Goal: Navigation & Orientation: Find specific page/section

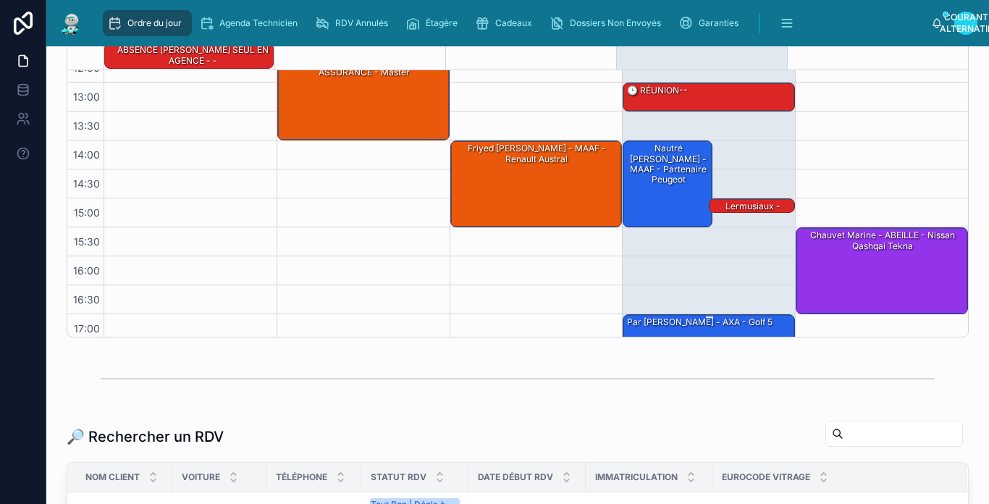
scroll to position [255, 0]
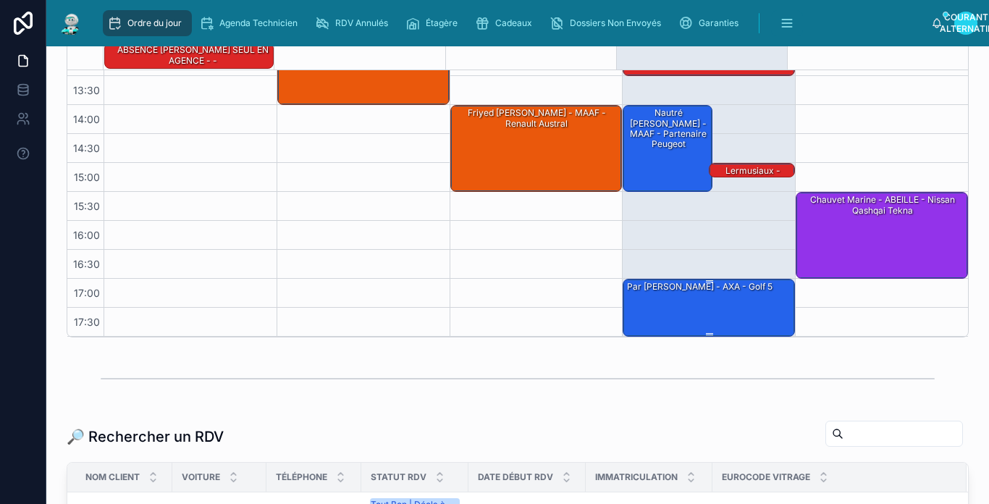
click at [733, 311] on div "par [PERSON_NAME] - AXA - Golf 5" at bounding box center [709, 306] width 168 height 55
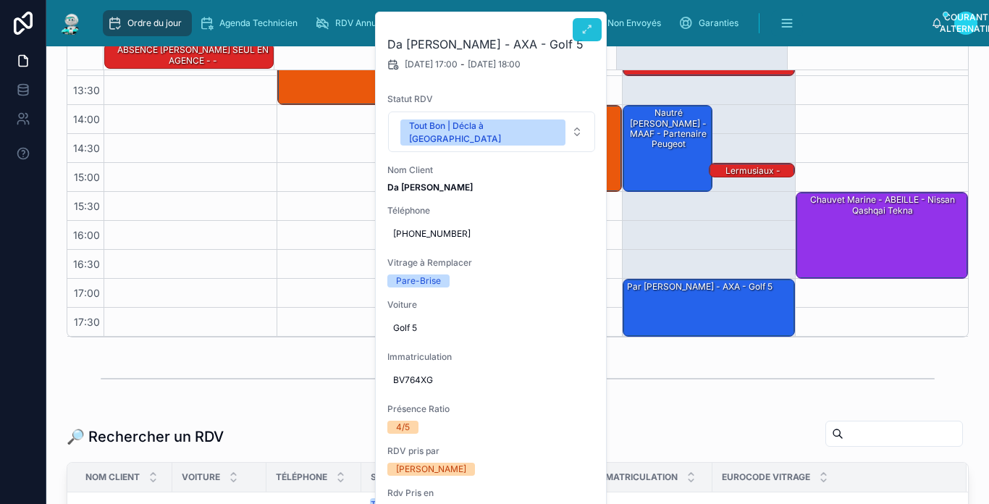
click at [593, 36] on button at bounding box center [586, 29] width 29 height 23
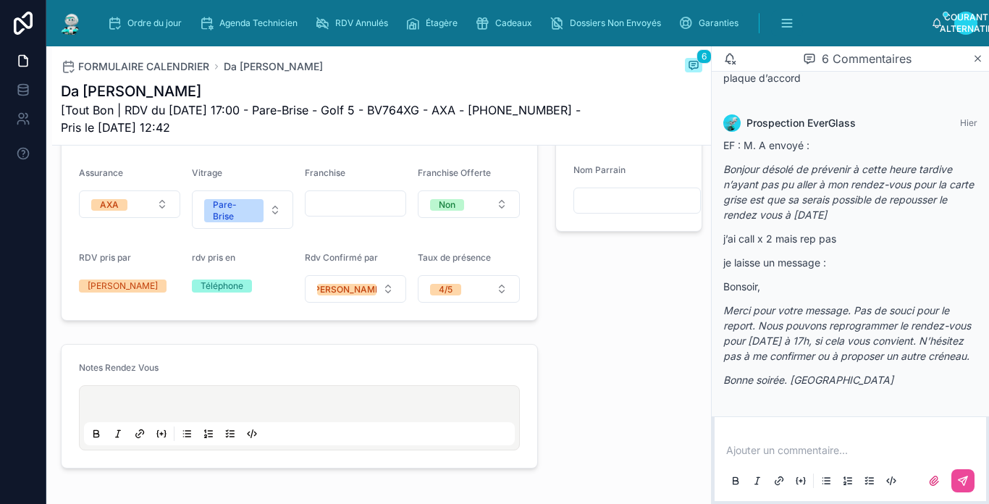
scroll to position [706, 0]
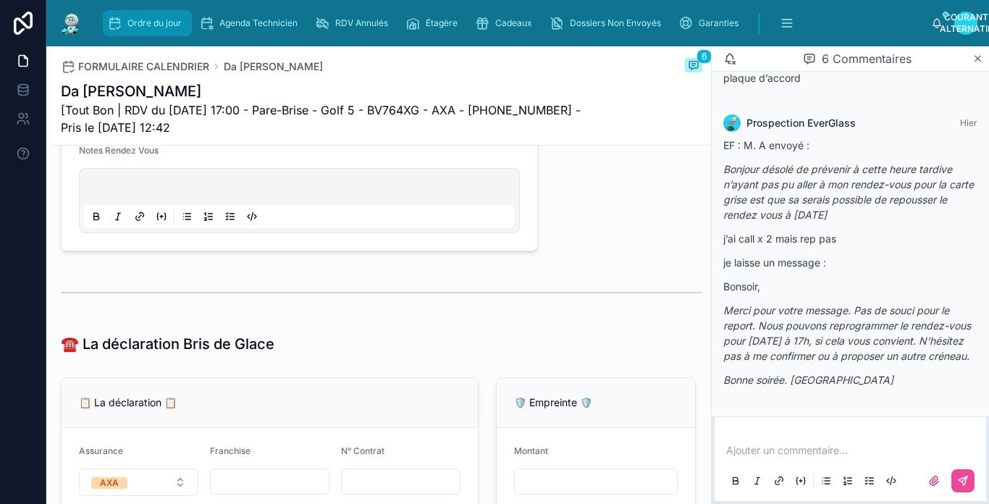
click at [124, 18] on div "Ordre du jour" at bounding box center [147, 23] width 80 height 23
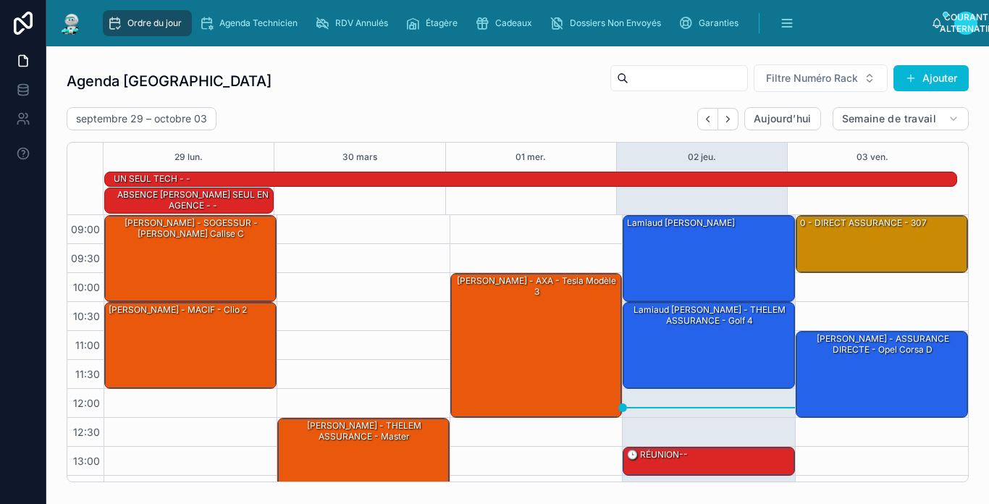
scroll to position [255, 0]
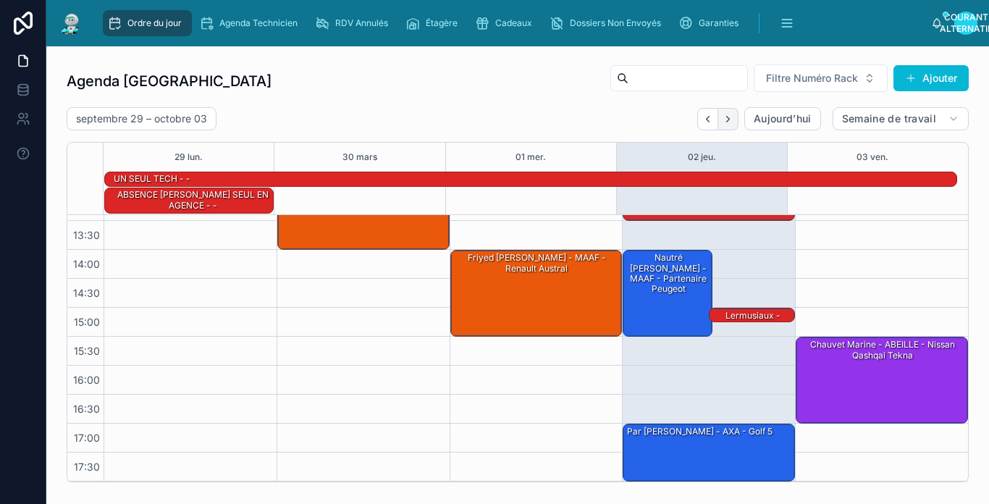
click at [718, 119] on button "Prochain" at bounding box center [728, 119] width 20 height 22
